Goal: Navigation & Orientation: Go to known website

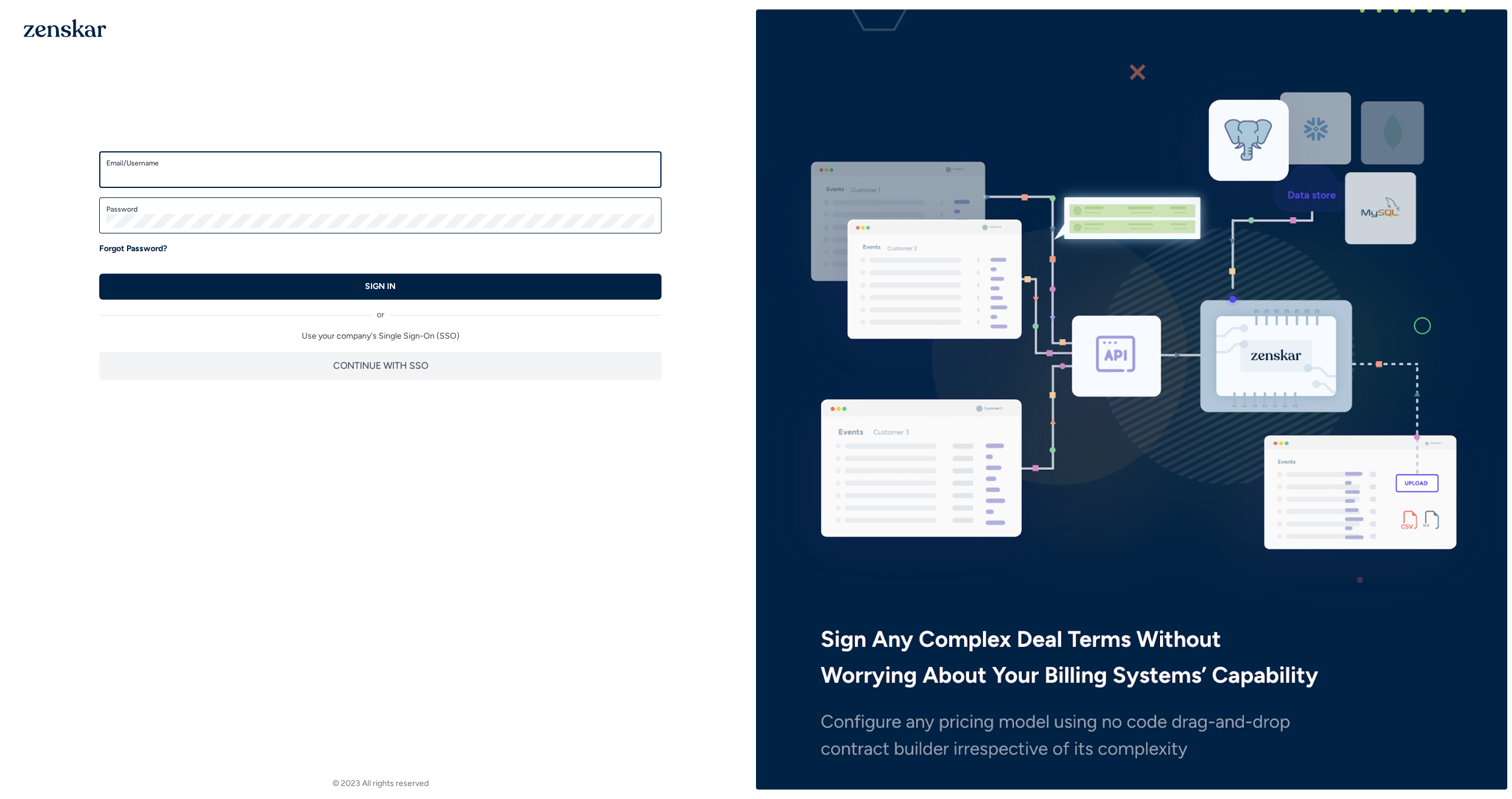
type input "**********"
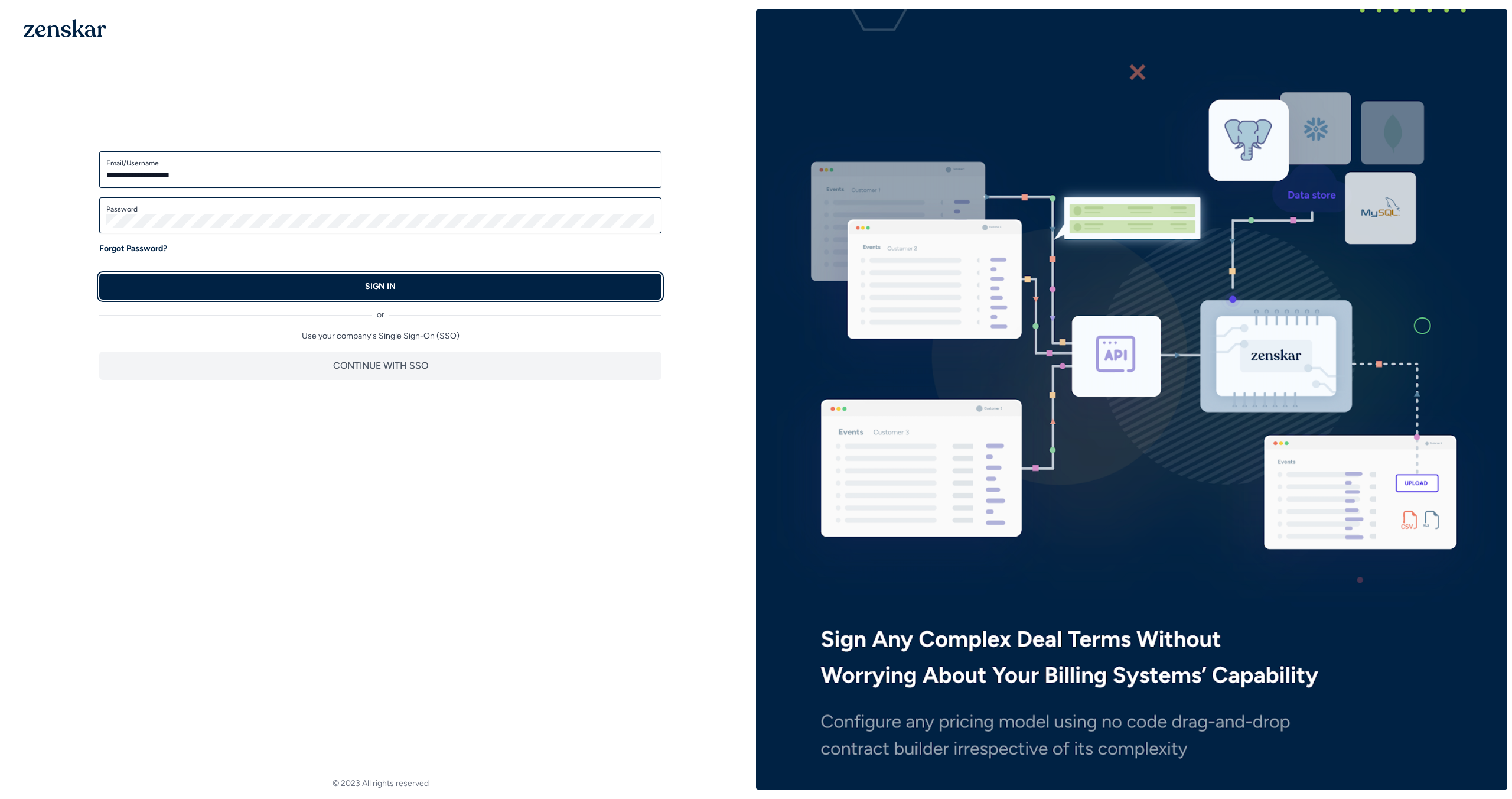
click at [557, 284] on button "SIGN IN" at bounding box center [380, 287] width 562 height 26
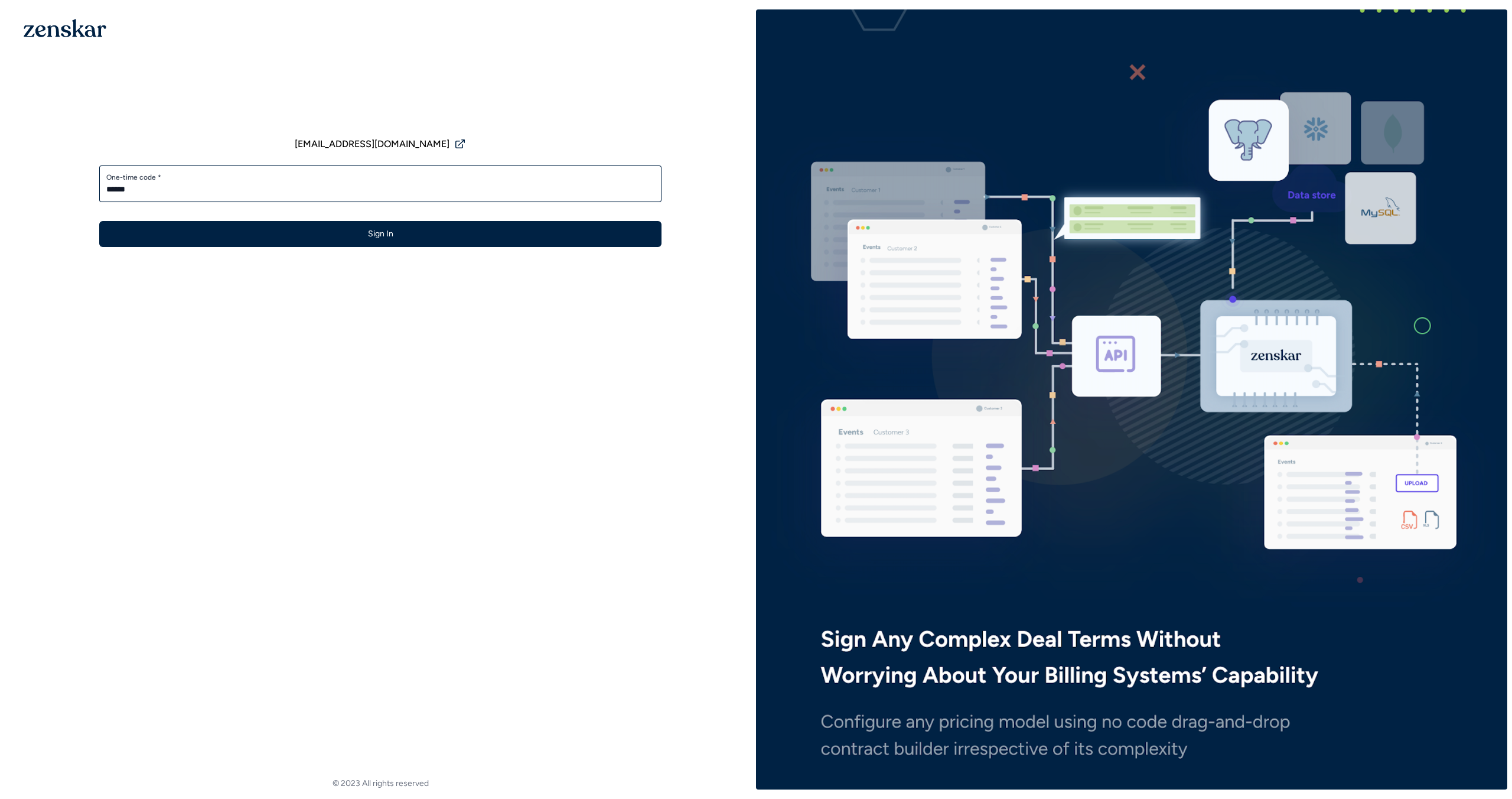
type input "******"
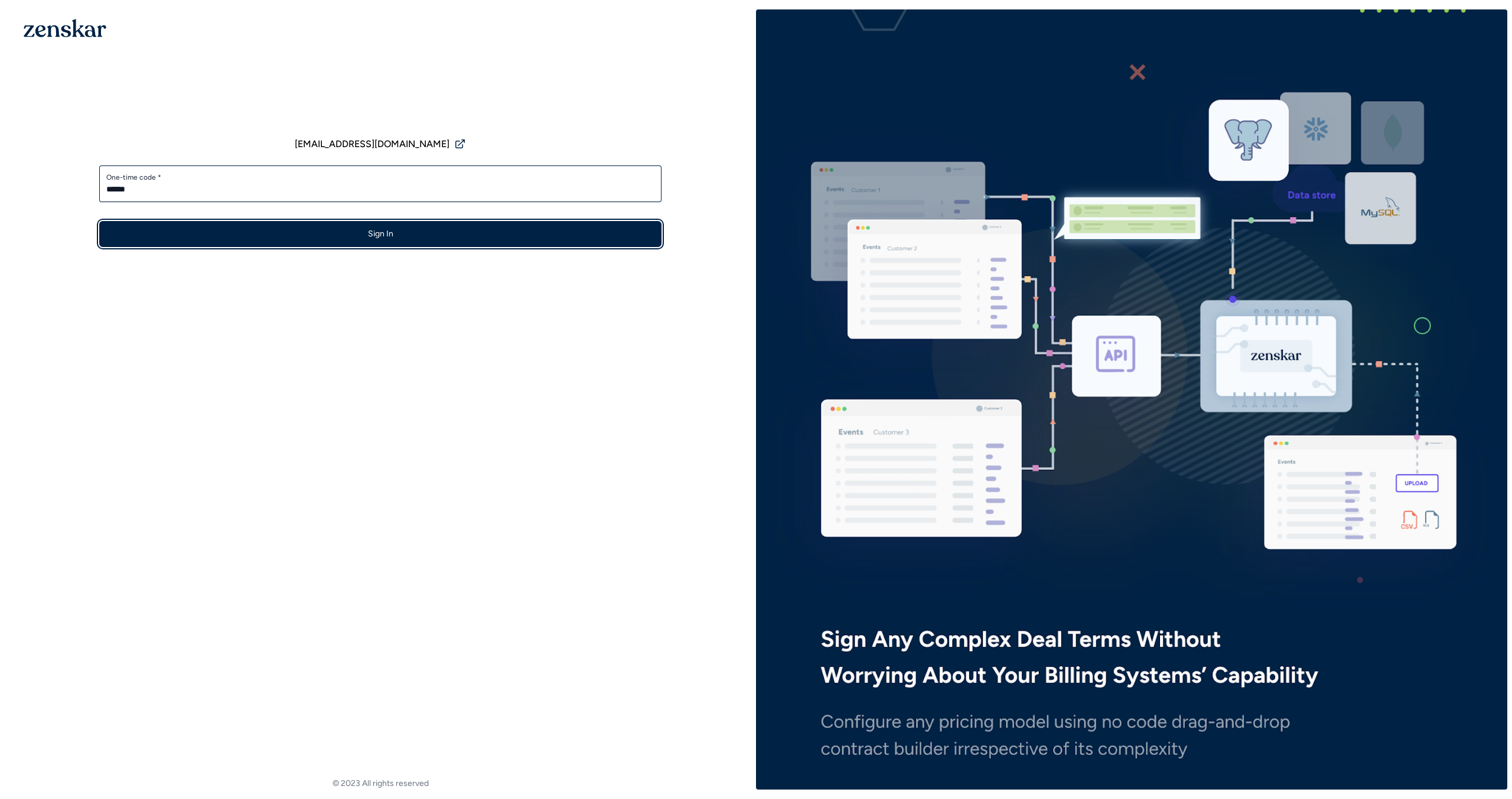
click at [525, 244] on button "Sign In" at bounding box center [380, 234] width 562 height 26
